Goal: Information Seeking & Learning: Stay updated

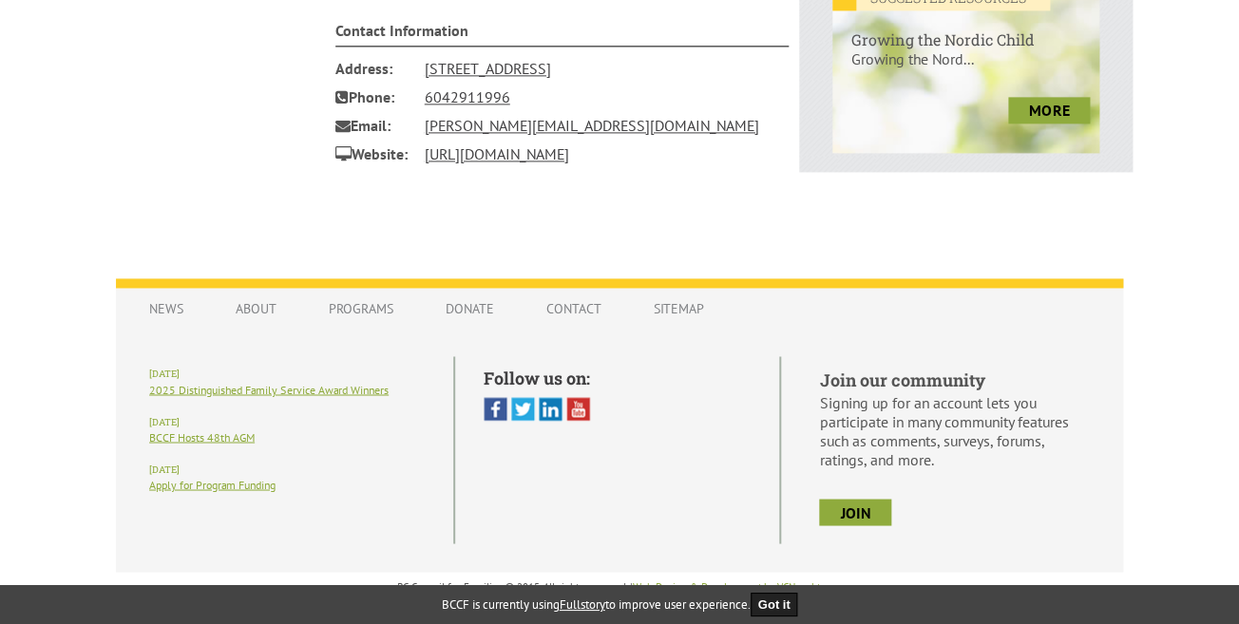
scroll to position [873, 0]
click at [158, 314] on link "News" at bounding box center [166, 309] width 72 height 36
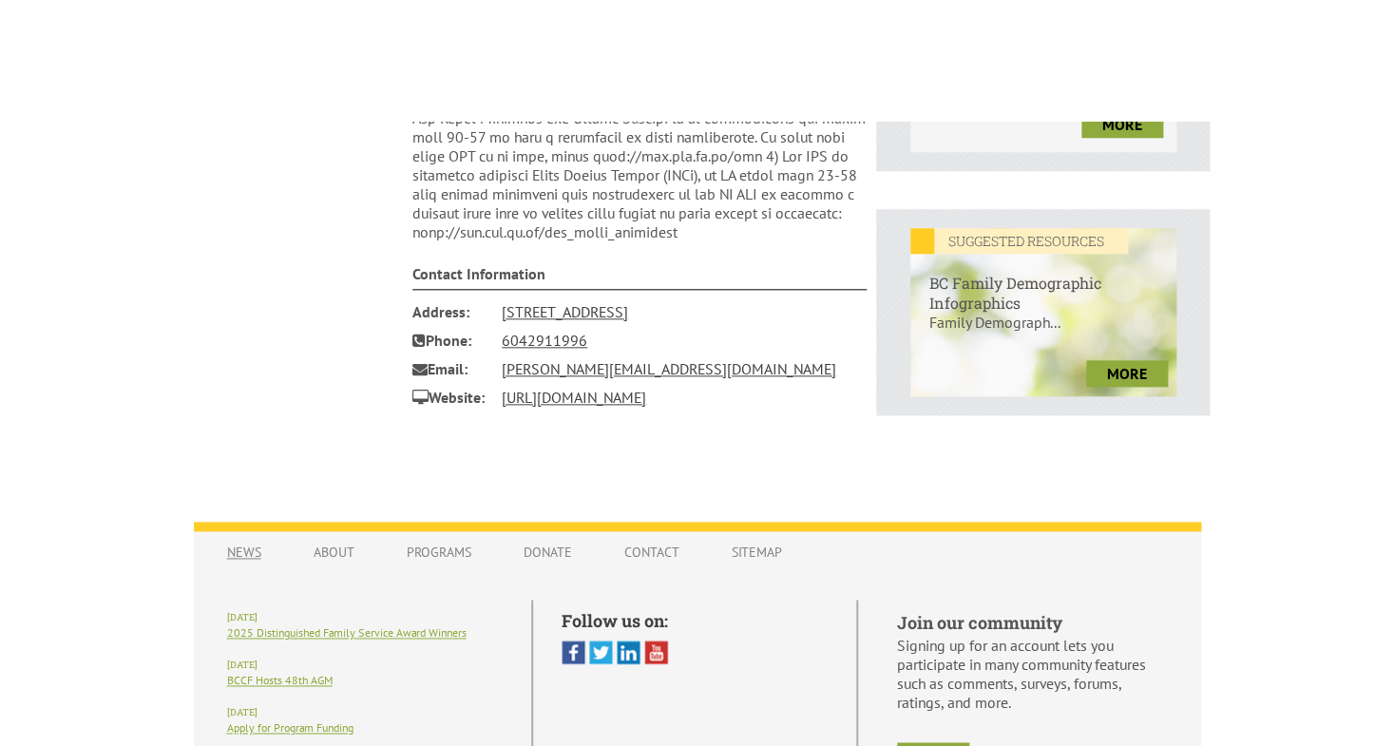
scroll to position [629, 0]
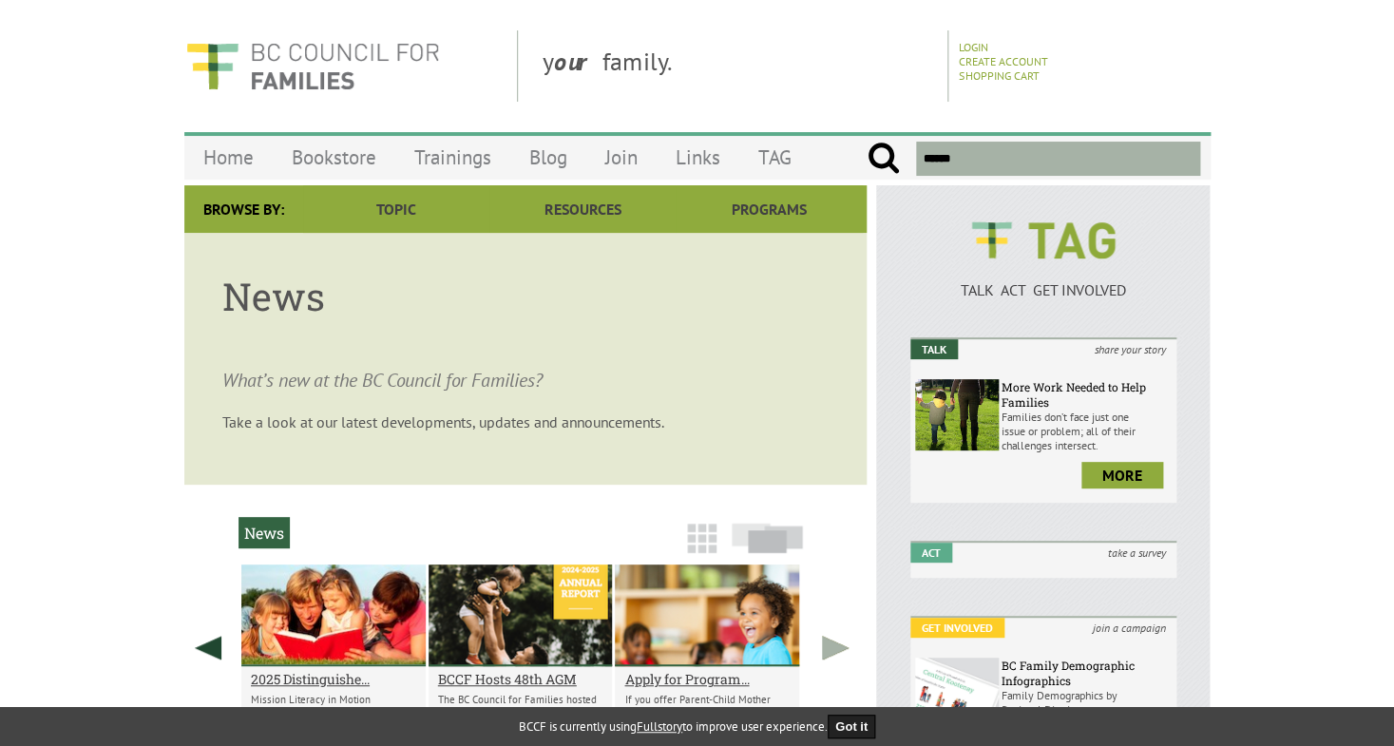
click at [833, 624] on link at bounding box center [836, 648] width 48 height 166
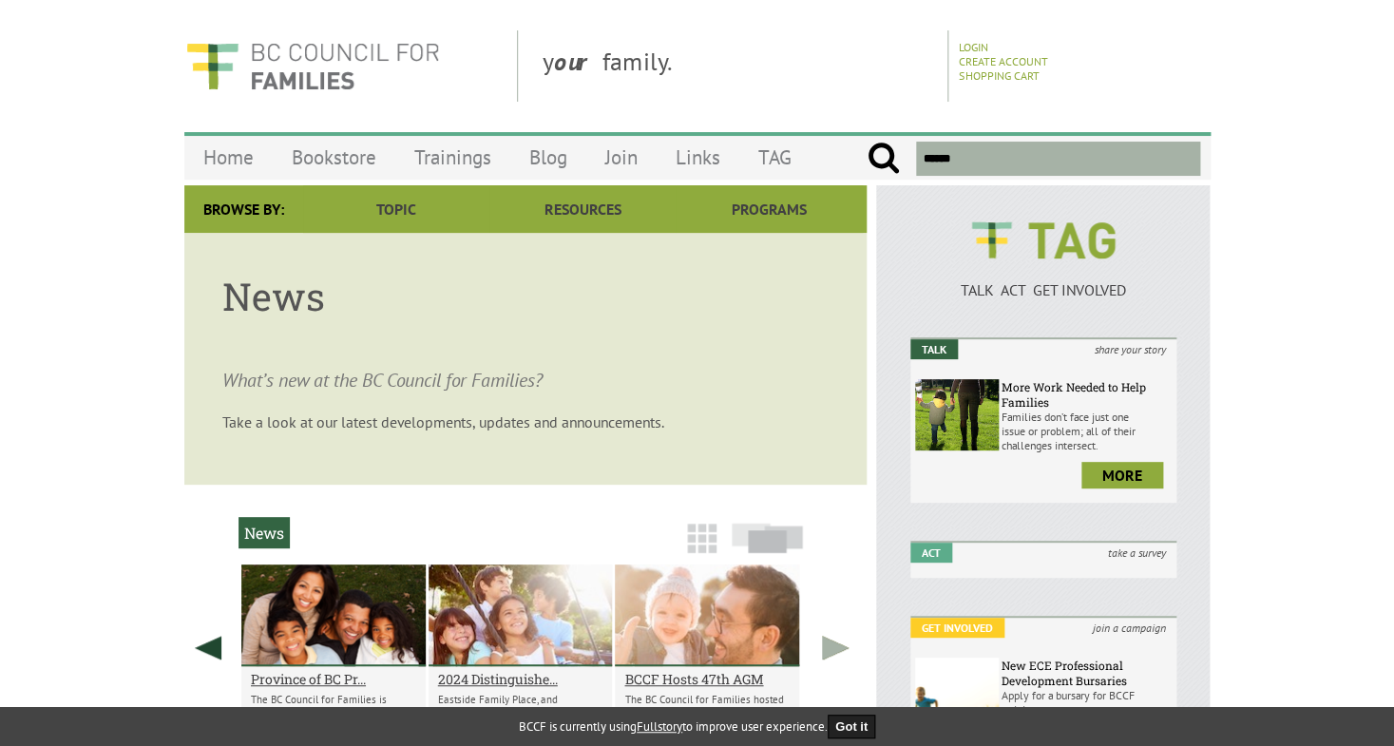
click at [833, 624] on link at bounding box center [836, 648] width 48 height 166
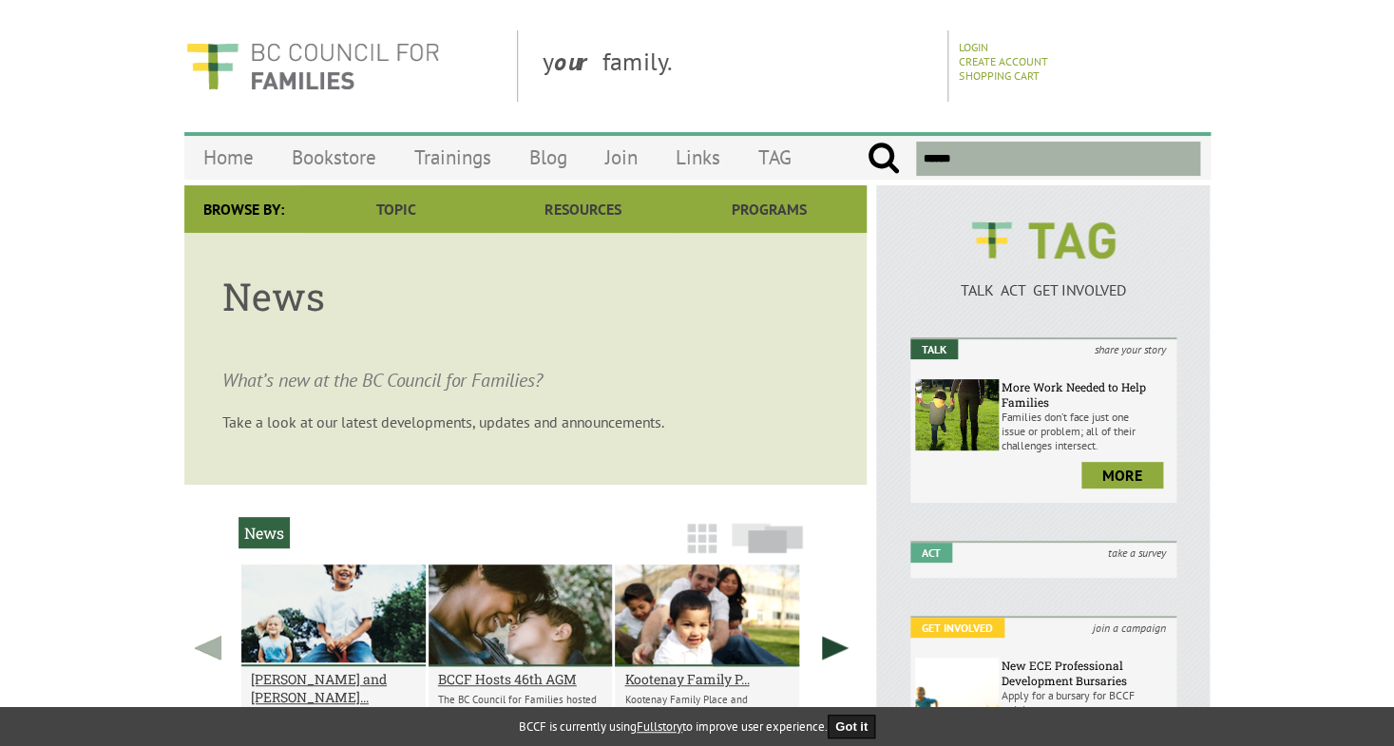
click at [212, 624] on link at bounding box center [208, 648] width 48 height 166
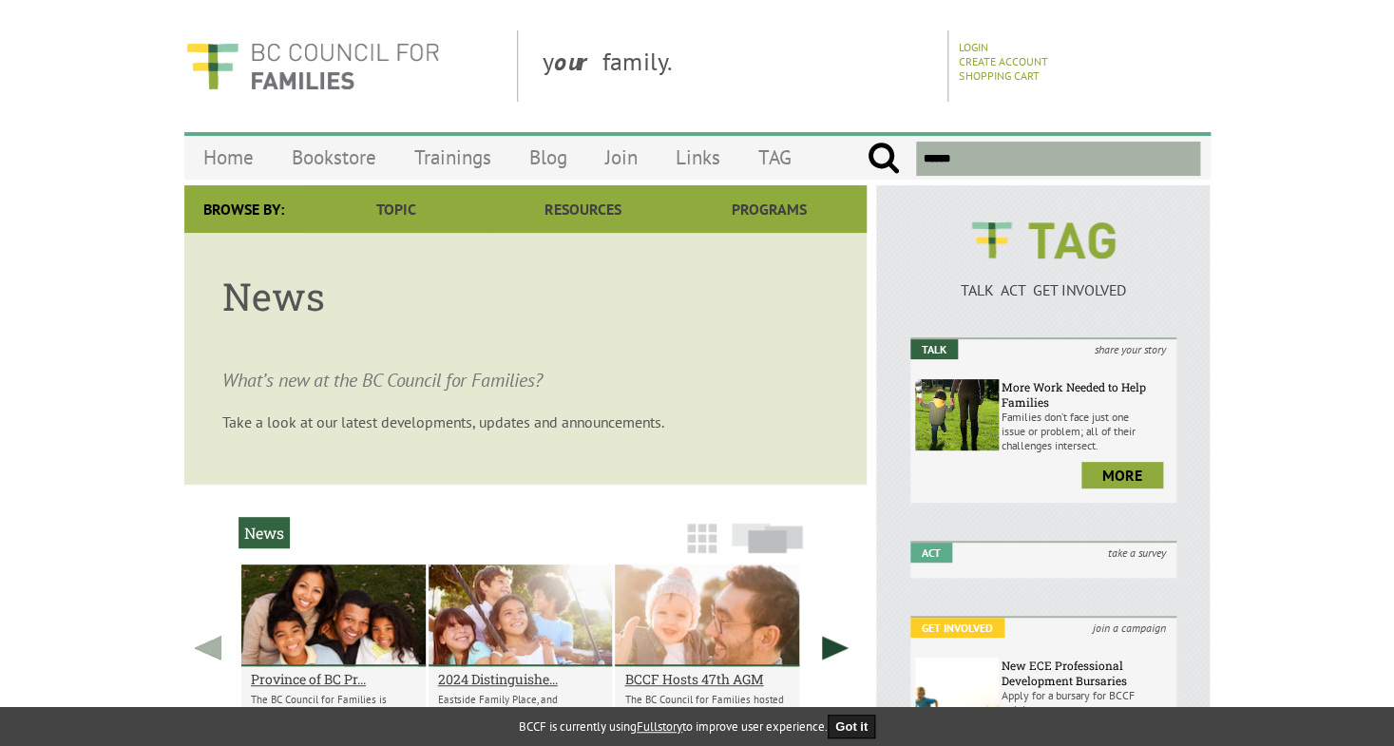
click at [212, 624] on link at bounding box center [208, 648] width 48 height 166
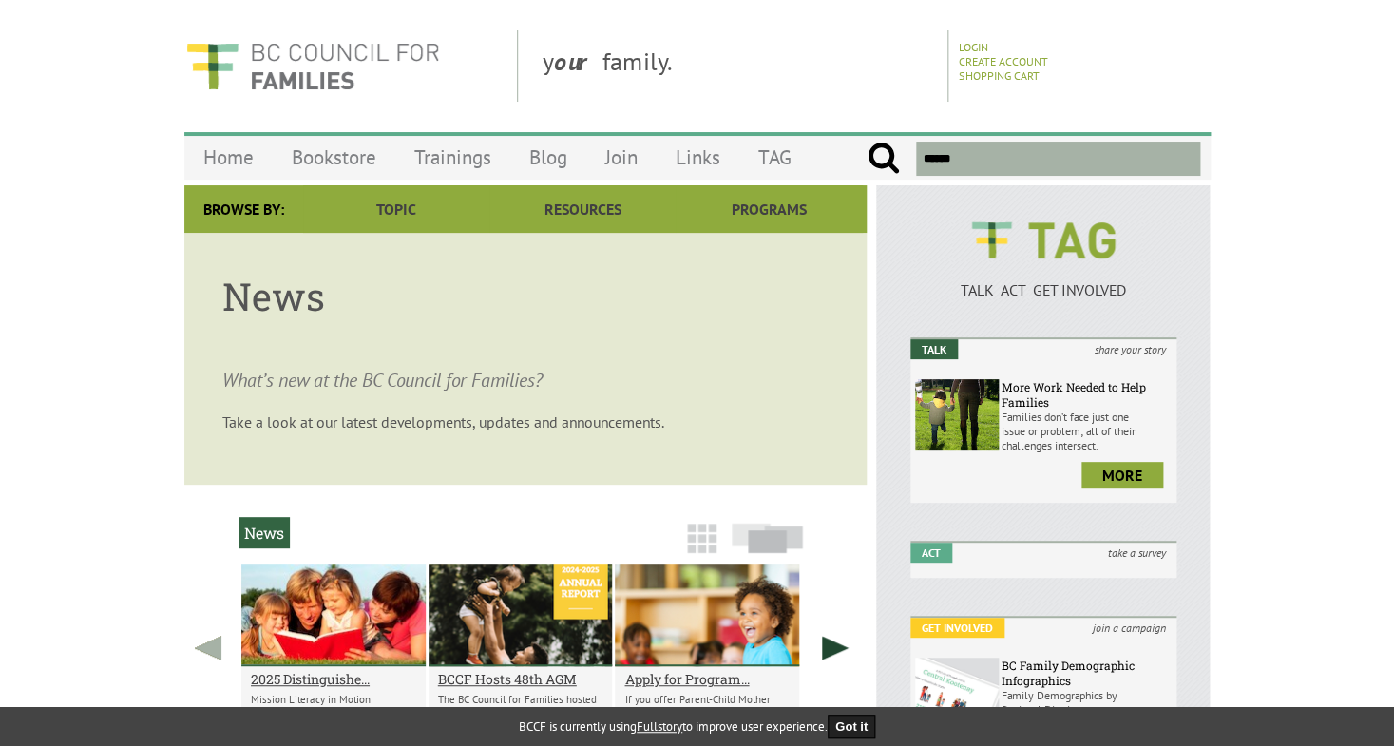
click at [212, 624] on link at bounding box center [208, 648] width 48 height 166
click at [97, 528] on body "y our family. Login Create Account Shopping Cart Menu Home Bookstore Trainings …" at bounding box center [697, 745] width 1394 height 1431
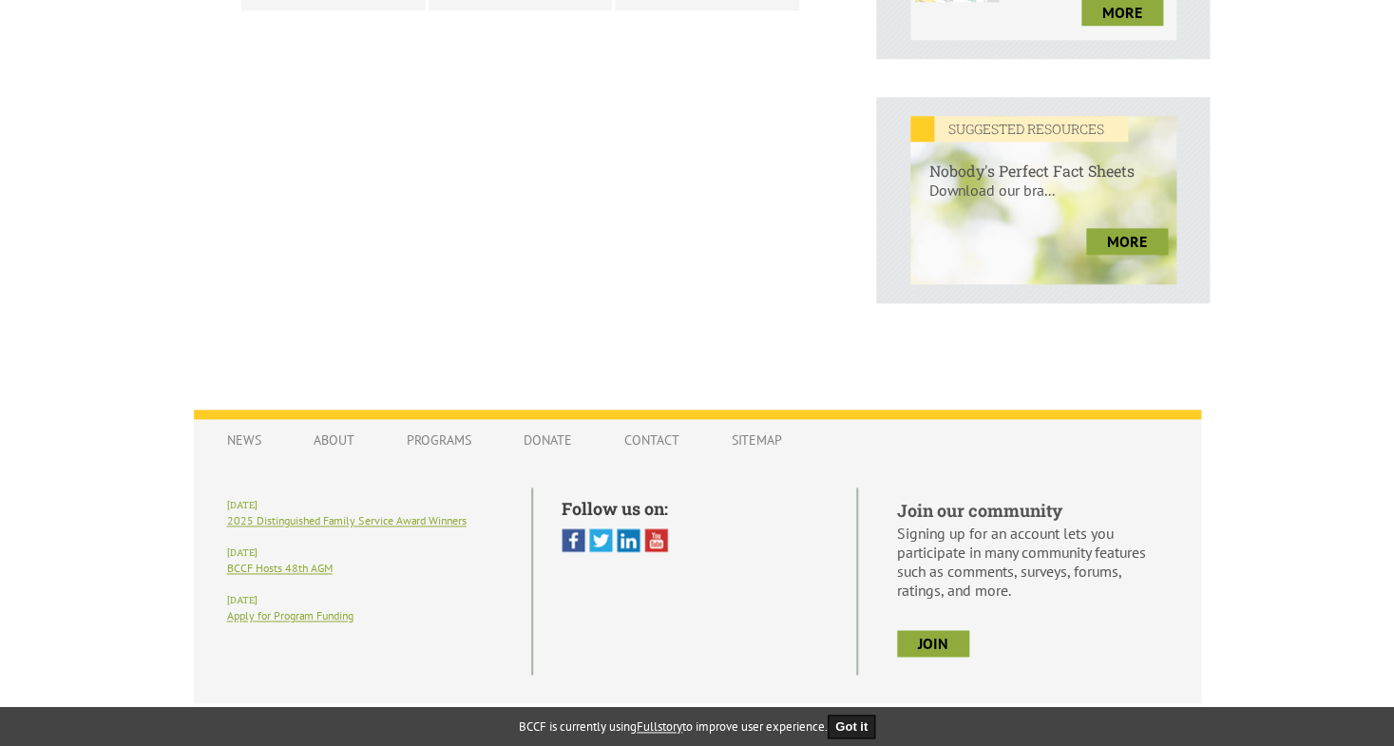
scroll to position [751, 0]
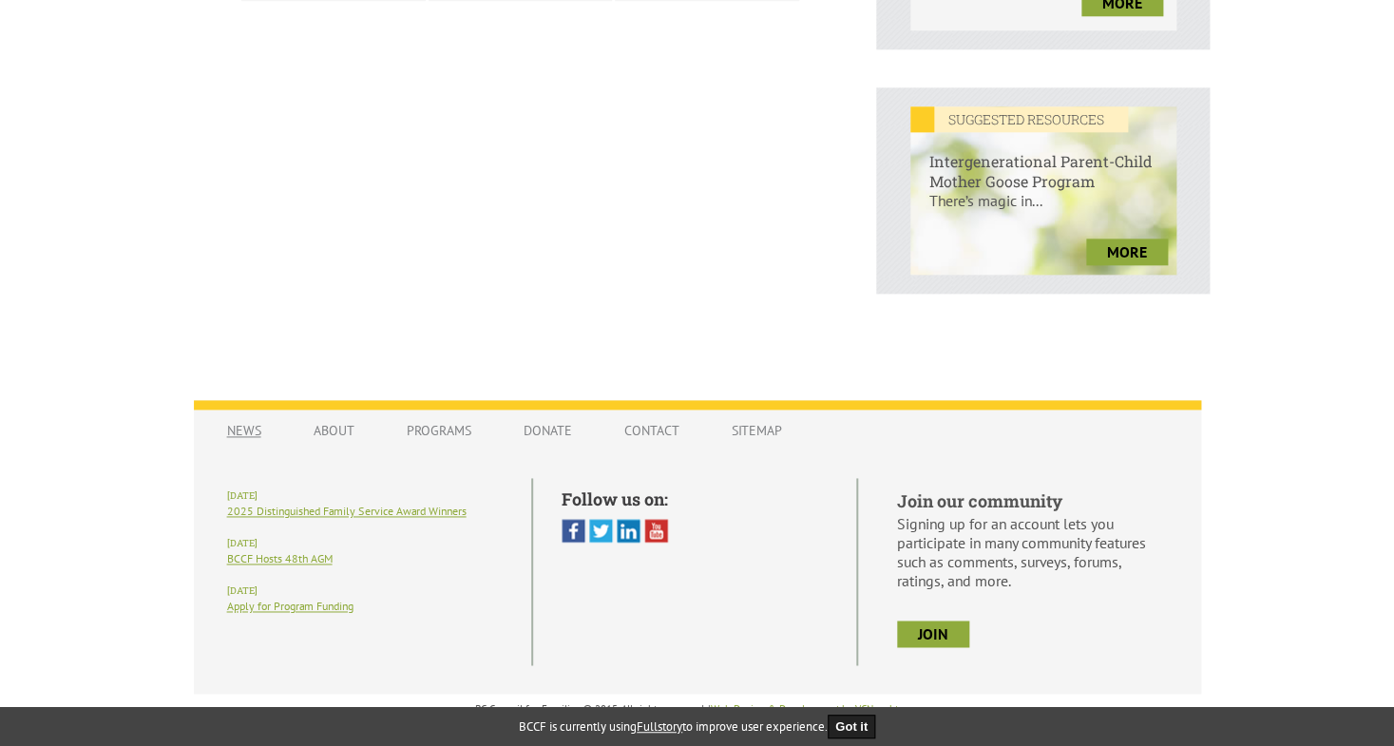
click at [241, 432] on link "News" at bounding box center [244, 431] width 72 height 36
